Goal: Information Seeking & Learning: Learn about a topic

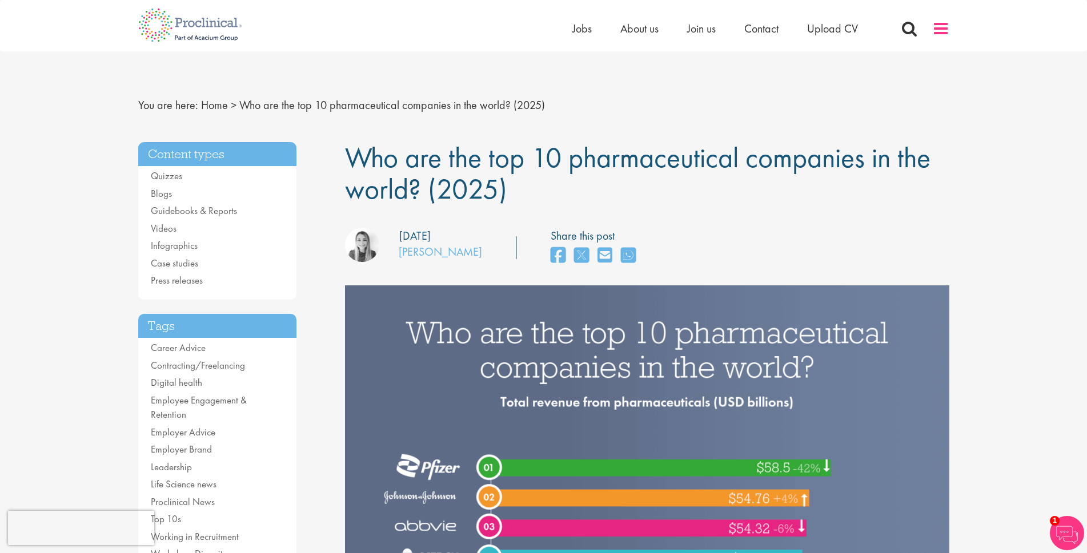
click at [945, 28] on span at bounding box center [940, 28] width 17 height 17
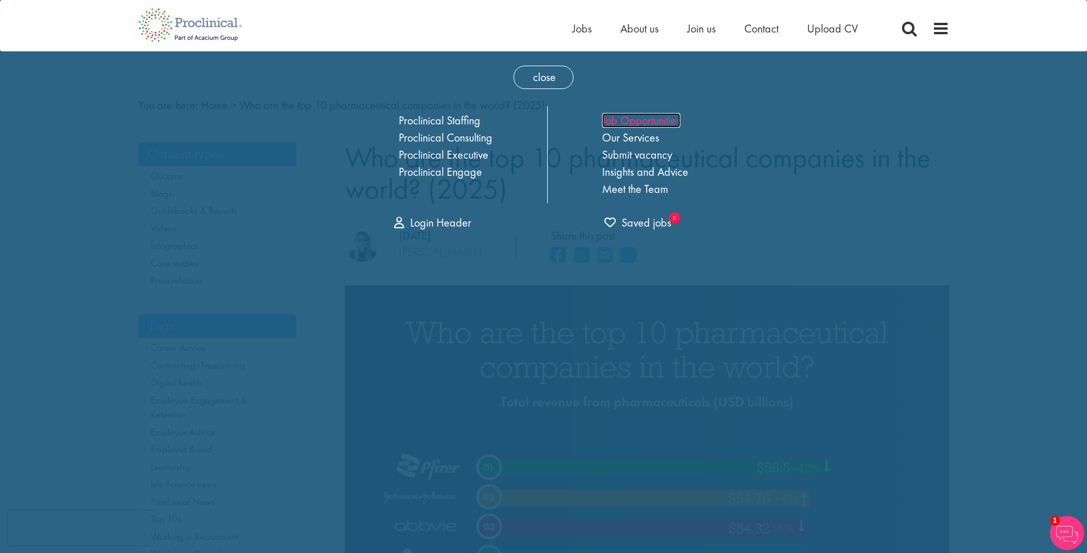
click at [641, 117] on link "Job Opportunities" at bounding box center [641, 120] width 78 height 15
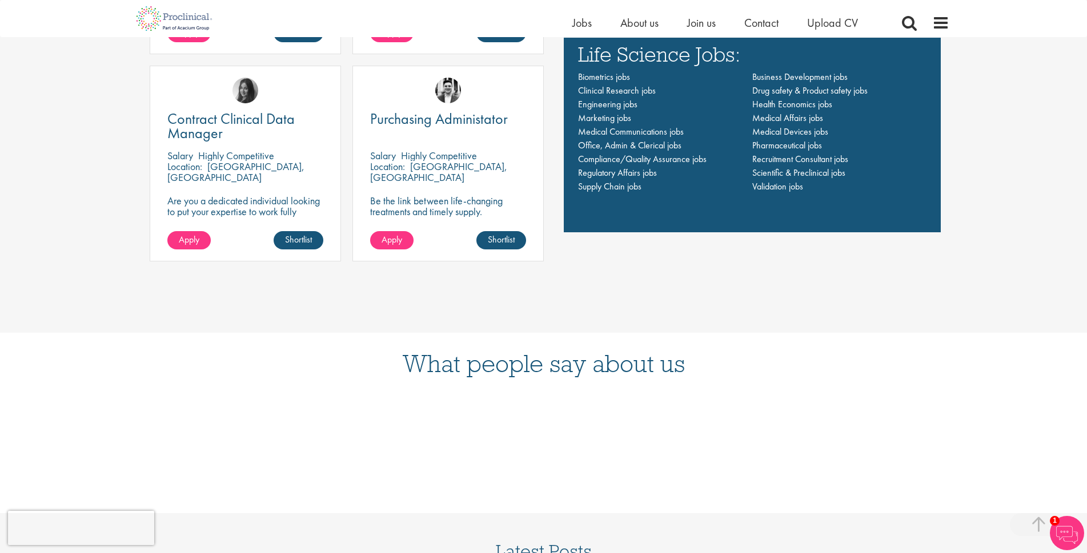
scroll to position [1039, 0]
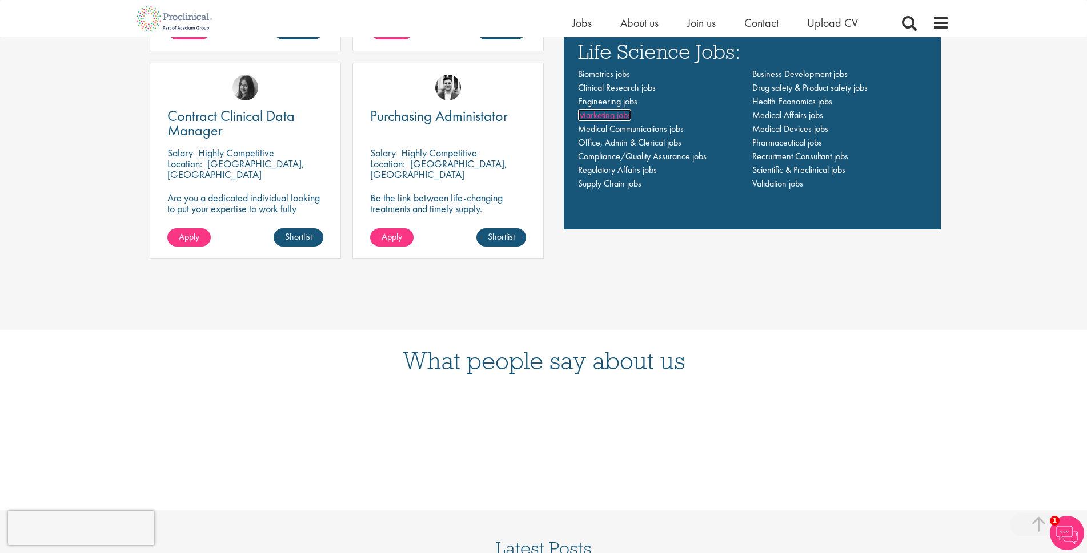
click at [605, 115] on span "Marketing jobs" at bounding box center [604, 115] width 53 height 12
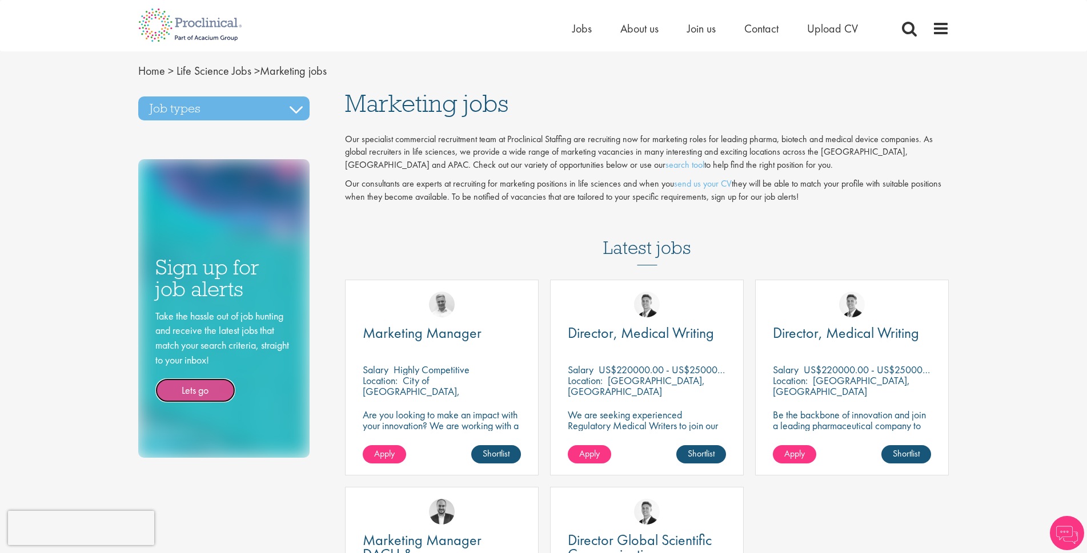
click at [192, 388] on link "Lets go" at bounding box center [195, 391] width 80 height 24
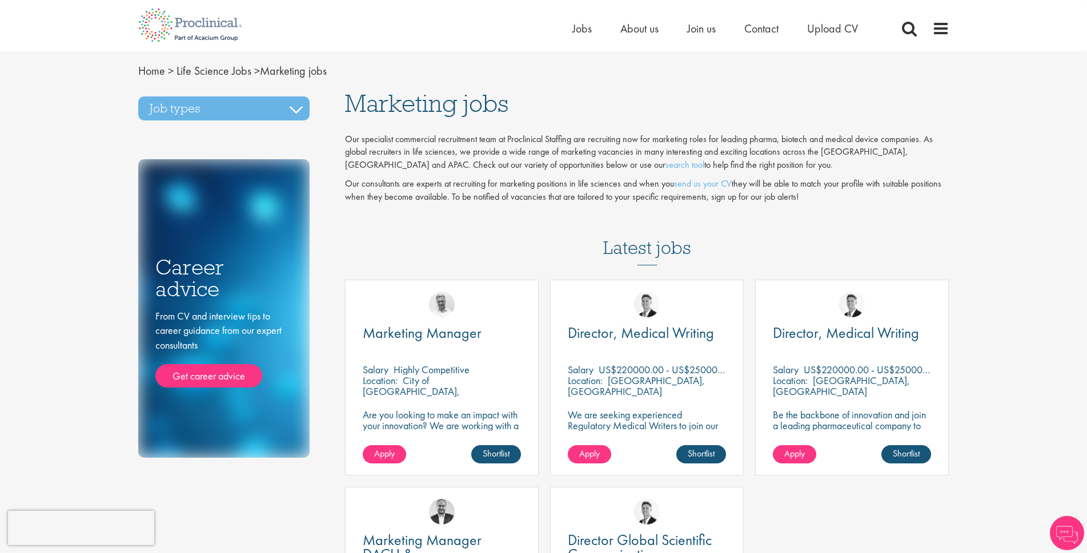
click at [292, 111] on h3 "Job types" at bounding box center [223, 109] width 171 height 24
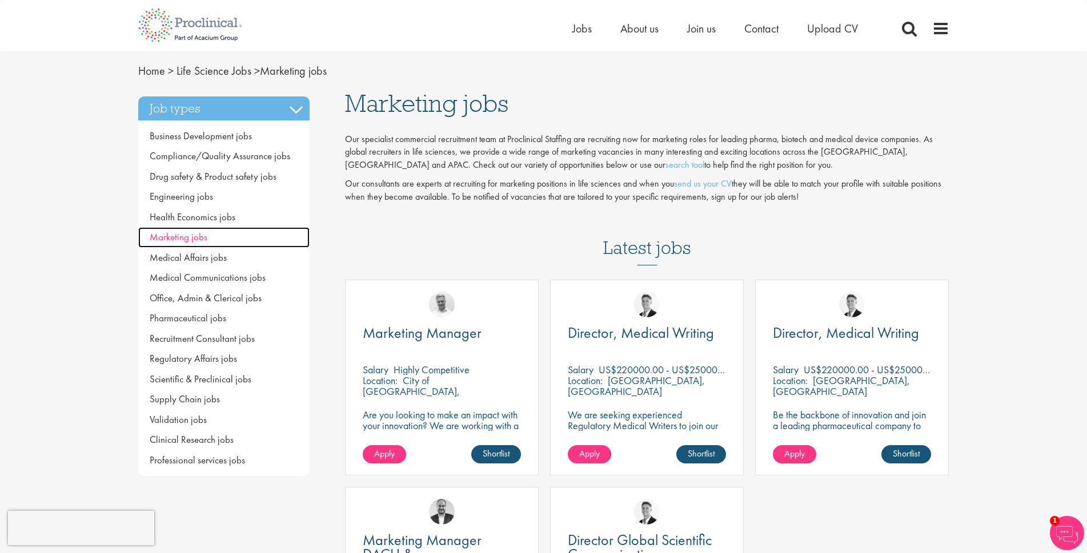
click at [171, 235] on span "Marketing jobs" at bounding box center [179, 237] width 58 height 13
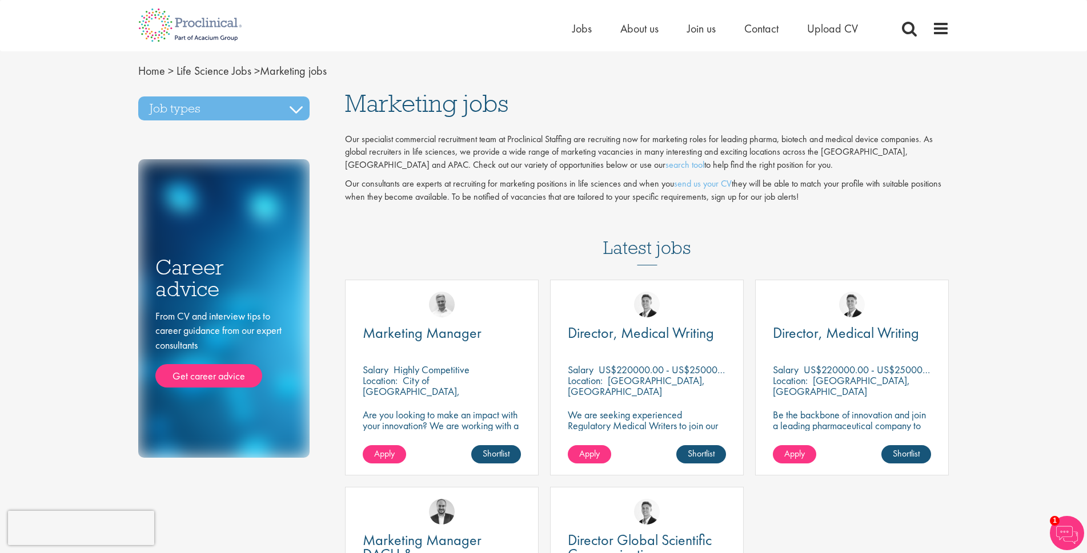
drag, startPoint x: 1054, startPoint y: 38, endPoint x: 1051, endPoint y: 19, distance: 19.6
click at [1051, 19] on div "Home Jobs About us Join us Contact Upload CV" at bounding box center [543, 21] width 1087 height 43
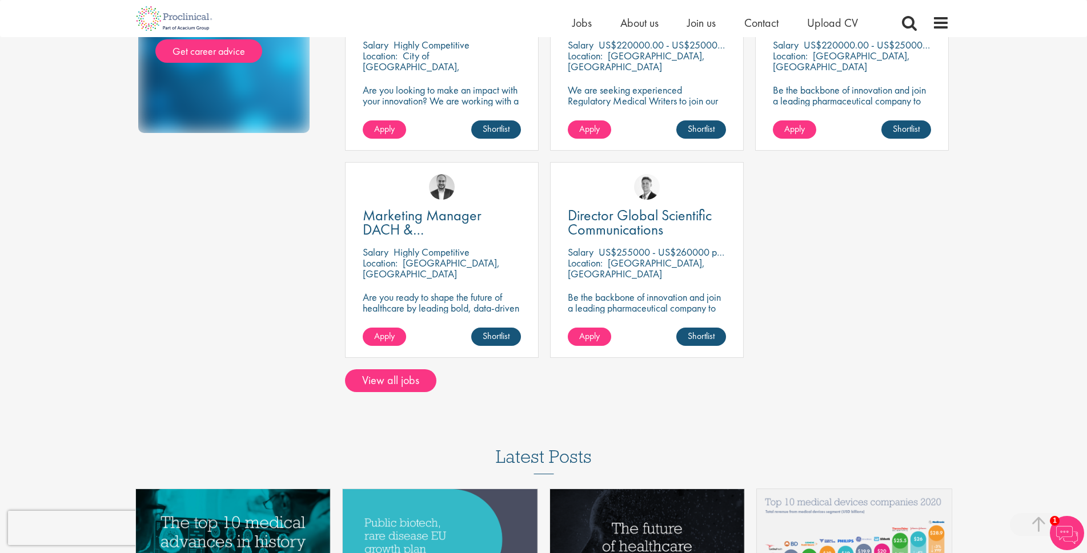
scroll to position [315, 0]
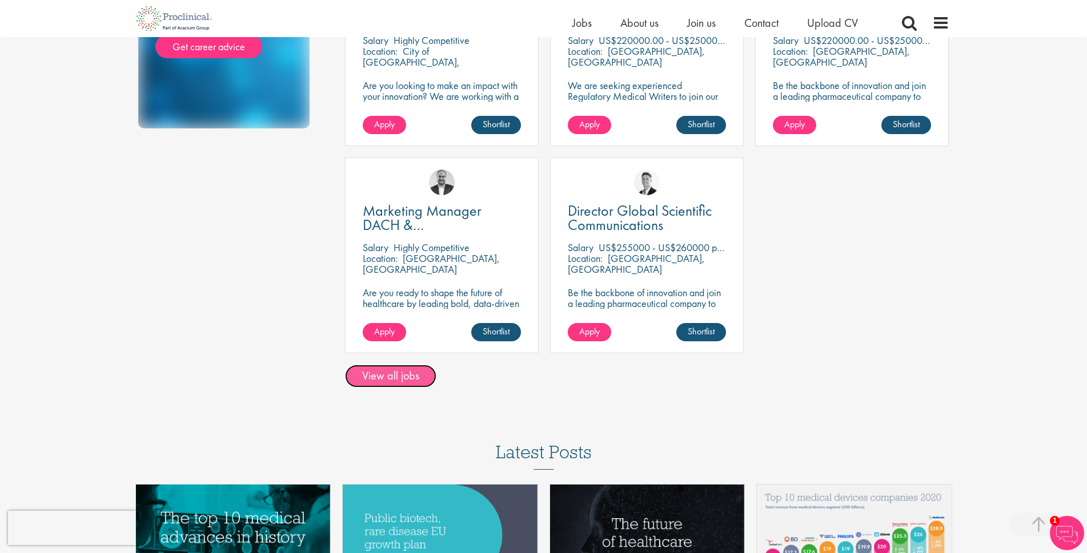
click at [384, 375] on link "View all jobs" at bounding box center [390, 376] width 91 height 23
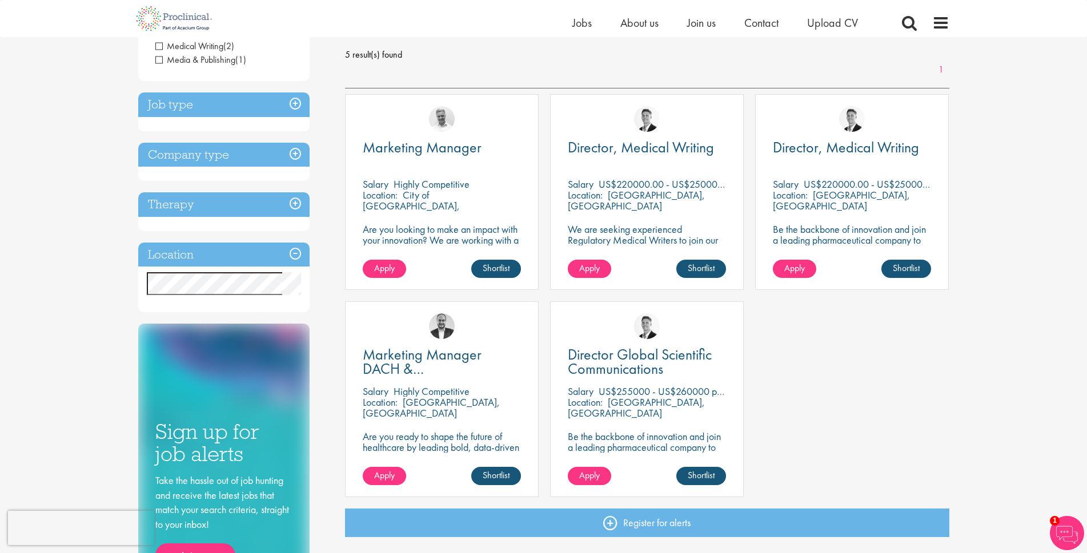
scroll to position [160, 0]
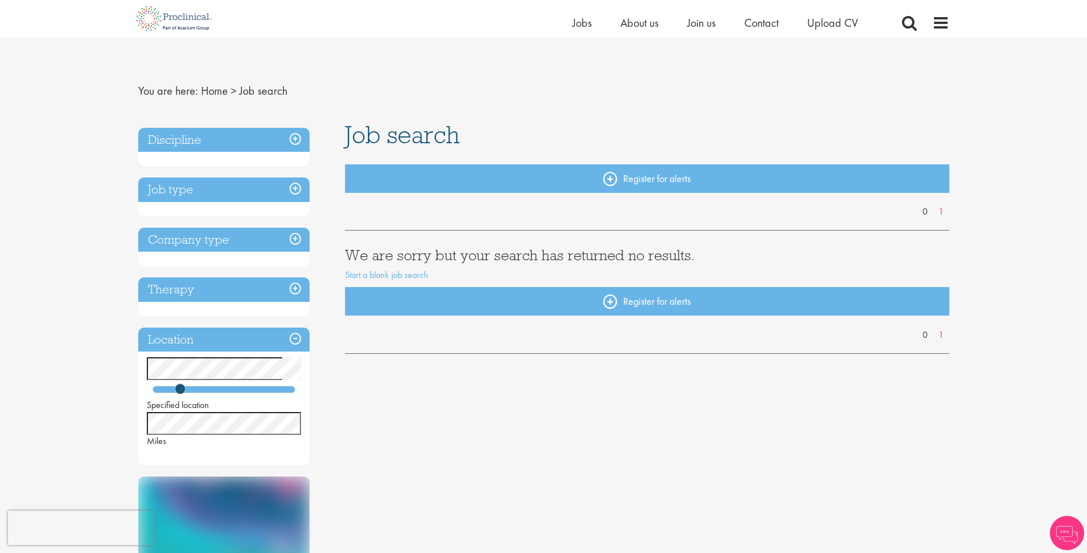
scroll to position [160, 0]
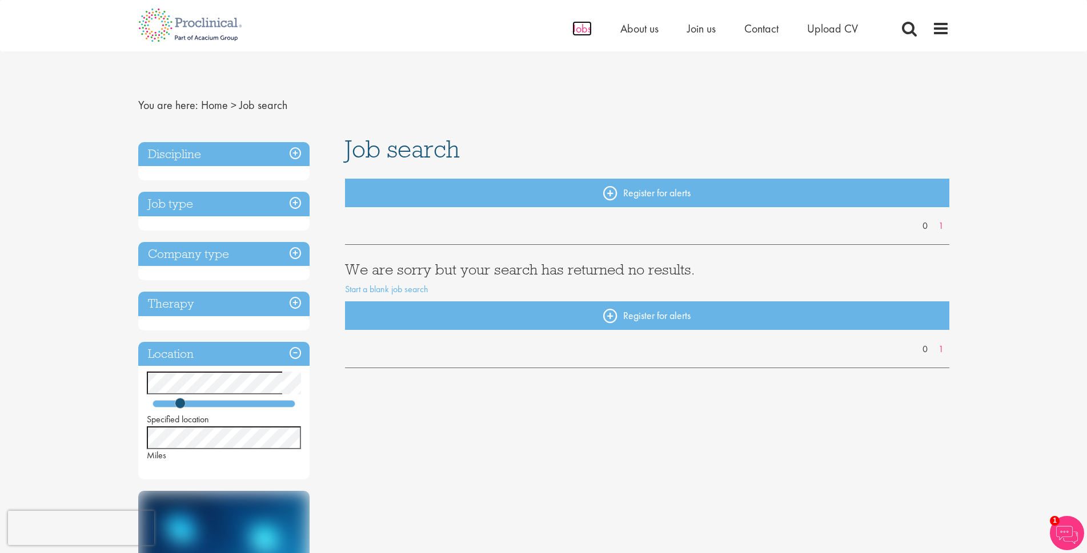
click at [579, 29] on span "Jobs" at bounding box center [581, 28] width 19 height 15
